Goal: Transaction & Acquisition: Subscribe to service/newsletter

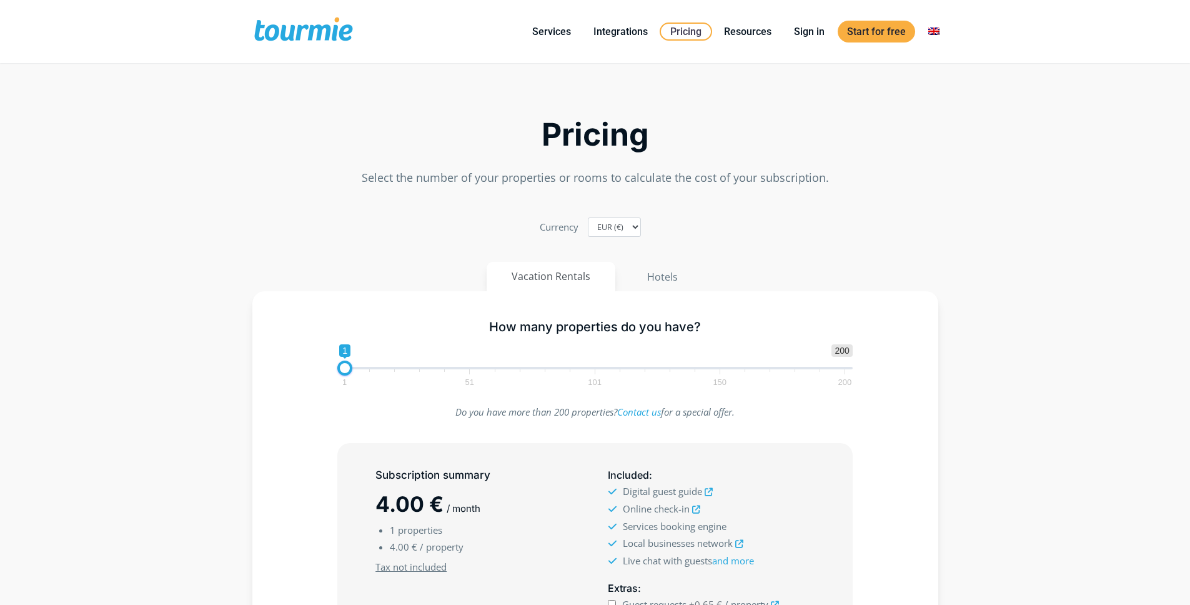
click at [665, 178] on p "Select the number of your properties or rooms to calculate the cost of your sub…" at bounding box center [595, 177] width 686 height 17
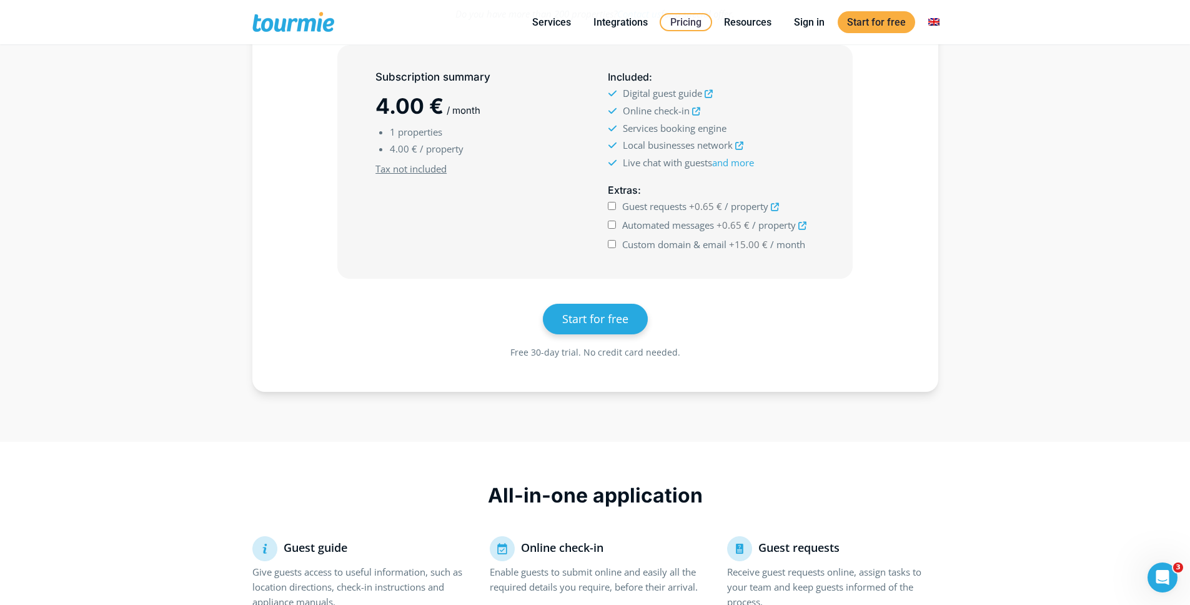
scroll to position [348, 0]
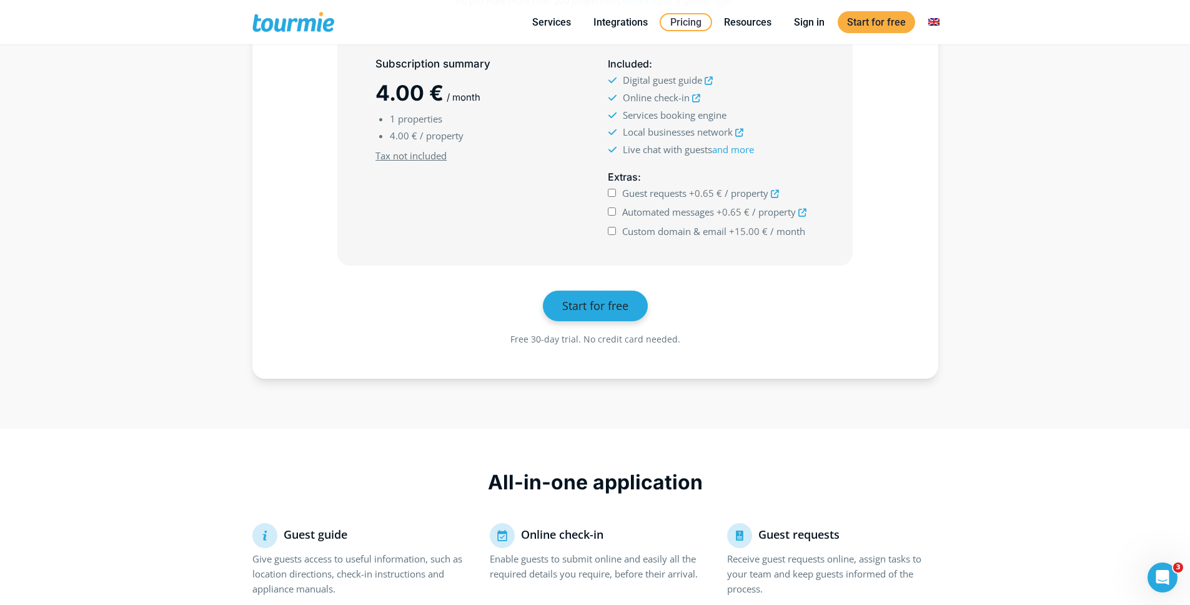
click at [598, 309] on span "Start for free" at bounding box center [595, 305] width 66 height 15
